Goal: Use online tool/utility: Utilize a website feature to perform a specific function

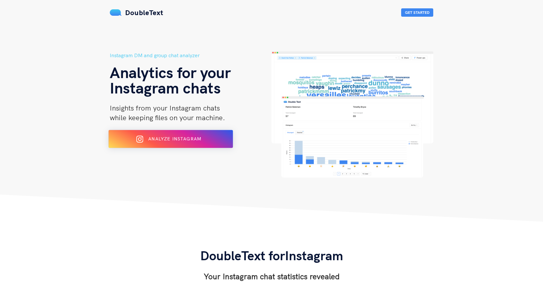
click at [182, 133] on button "Analyze Instagram" at bounding box center [171, 139] width 125 height 18
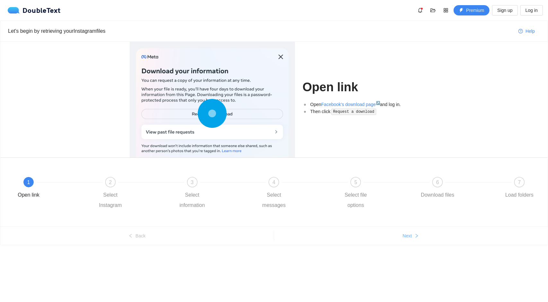
click at [408, 234] on span "Next" at bounding box center [407, 235] width 9 height 7
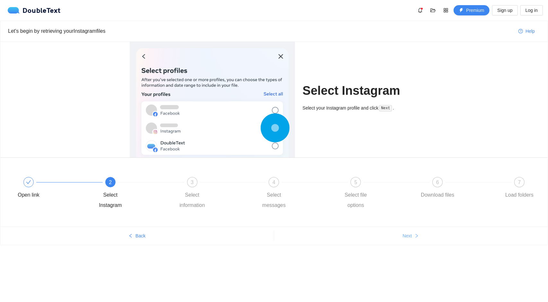
click at [408, 234] on span "Next" at bounding box center [407, 235] width 9 height 7
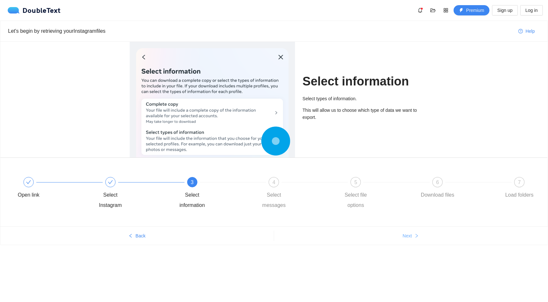
click at [408, 234] on span "Next" at bounding box center [407, 235] width 9 height 7
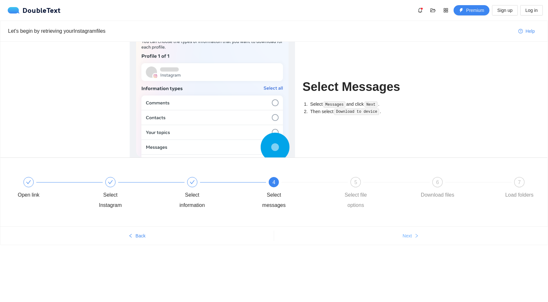
click at [408, 234] on span "Next" at bounding box center [407, 235] width 9 height 7
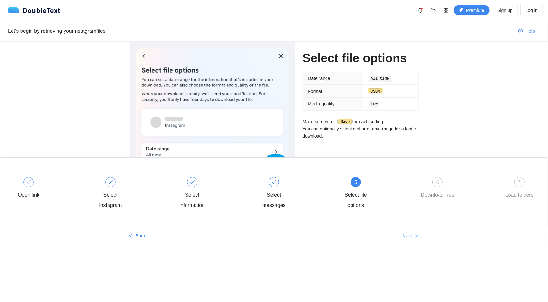
click at [408, 234] on span "Next" at bounding box center [407, 235] width 9 height 7
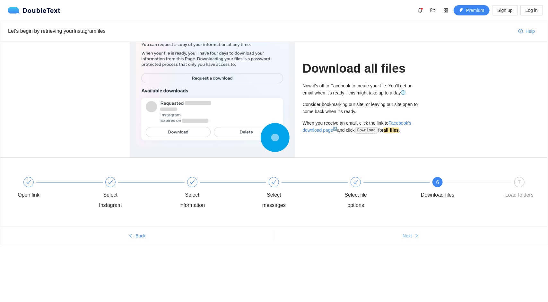
click at [408, 234] on span "Next" at bounding box center [407, 235] width 9 height 7
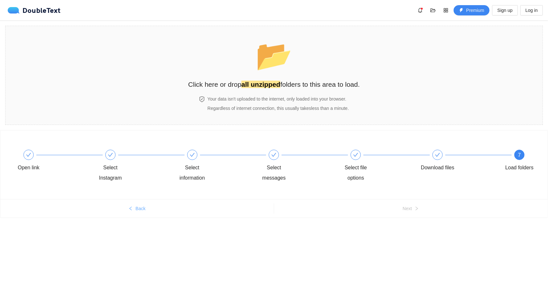
click at [156, 208] on button "Back" at bounding box center [137, 208] width 274 height 10
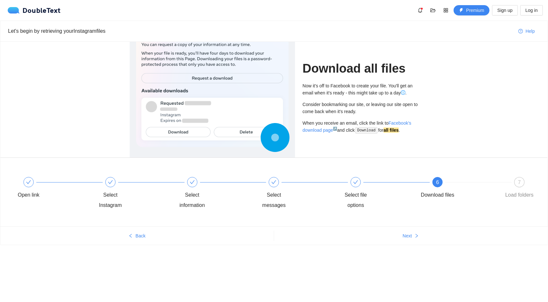
click at [151, 213] on div "Open link Select Instagram Select information Select messages Select file optio…" at bounding box center [274, 194] width 528 height 46
click at [153, 236] on button "Back" at bounding box center [137, 236] width 274 height 10
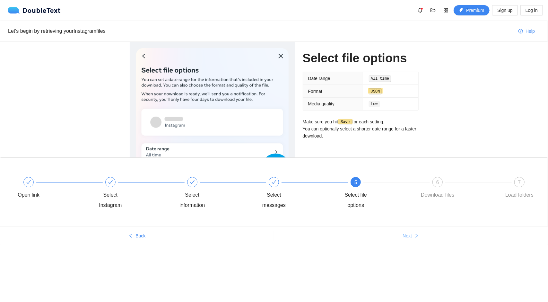
click at [393, 235] on button "Next" at bounding box center [411, 236] width 274 height 10
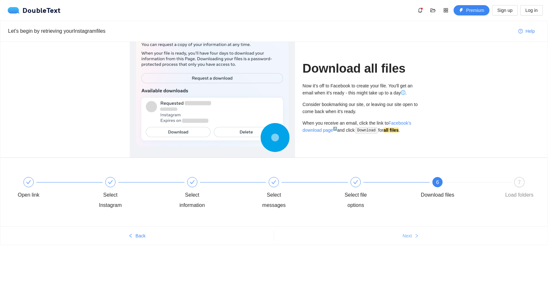
click at [393, 235] on button "Next" at bounding box center [411, 236] width 274 height 10
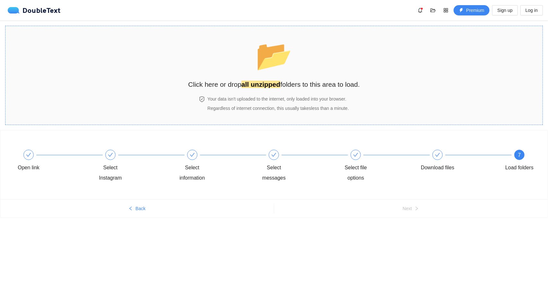
click at [275, 78] on div "📂 Click here or drop all unzipped folders to this area to load." at bounding box center [274, 60] width 172 height 57
